Goal: Check status

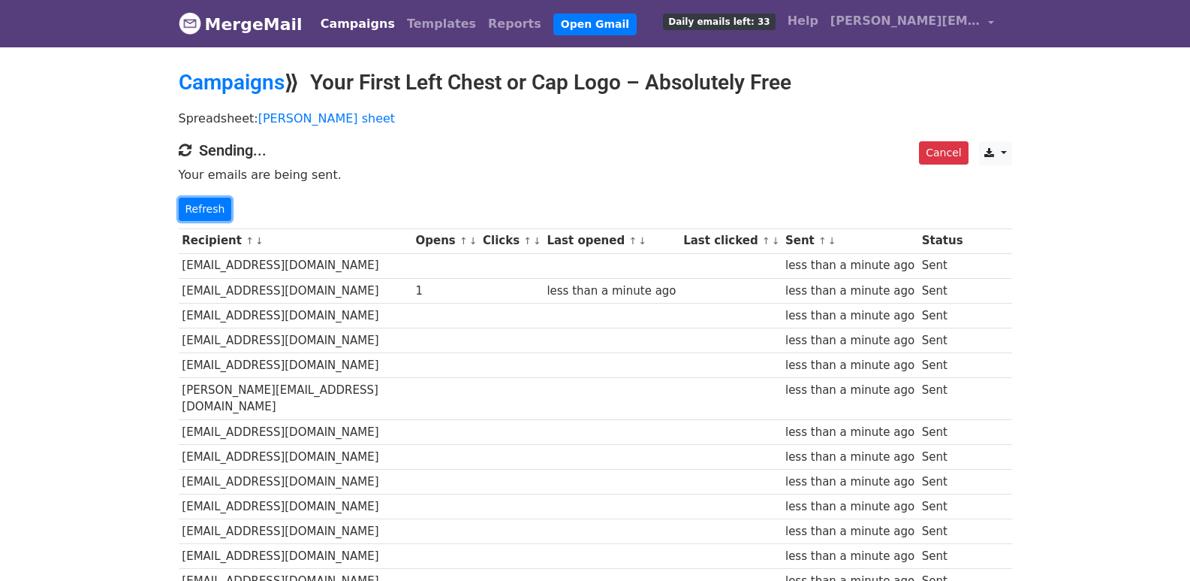
click at [193, 200] on link "Refresh" at bounding box center [205, 209] width 53 height 23
click at [204, 208] on link "Refresh" at bounding box center [205, 209] width 53 height 23
drag, startPoint x: 204, startPoint y: 208, endPoint x: 324, endPoint y: 273, distance: 136.1
click at [206, 210] on link "Refresh" at bounding box center [205, 209] width 53 height 23
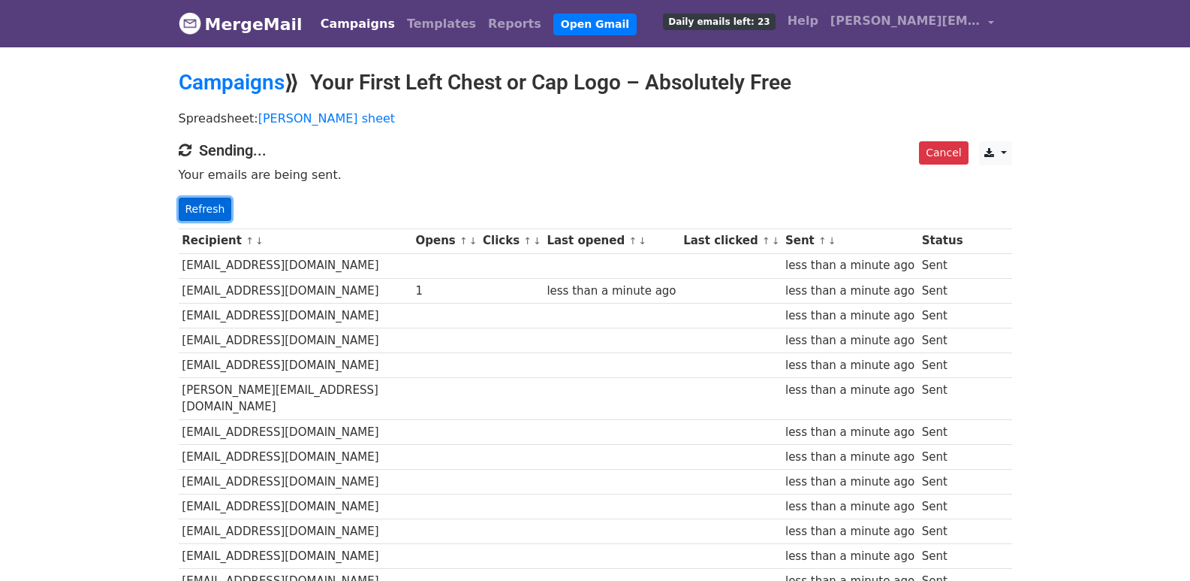
click at [204, 214] on link "Refresh" at bounding box center [205, 209] width 53 height 23
click at [200, 203] on link "Refresh" at bounding box center [205, 209] width 53 height 23
